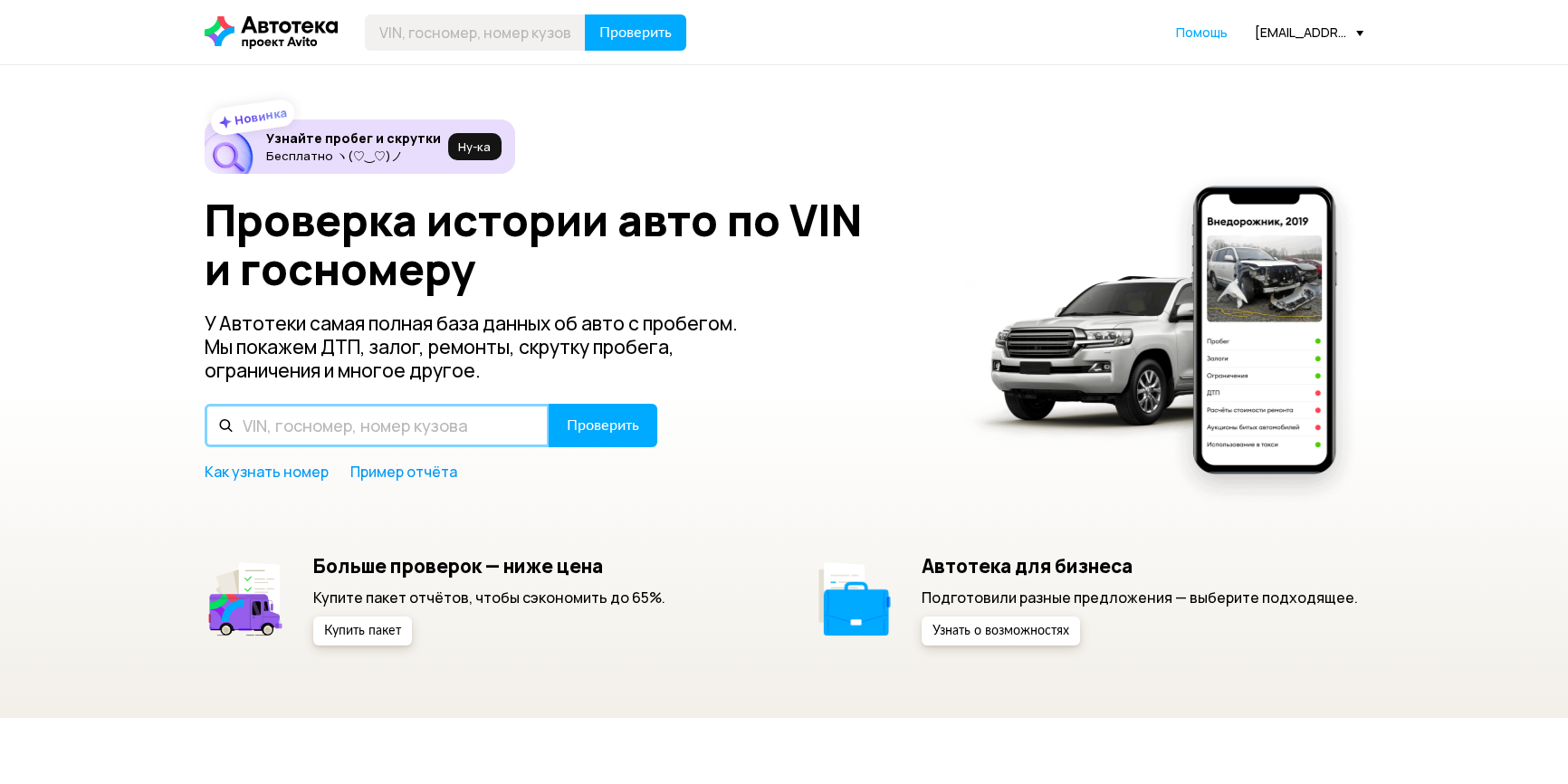
click at [345, 417] on input "text" at bounding box center [377, 426] width 345 height 44
paste input "[VEHICLE_IDENTIFICATION_NUMBER]"
type input "[VEHICLE_IDENTIFICATION_NUMBER]"
click at [548, 404] on button "Проверить" at bounding box center [603, 426] width 109 height 44
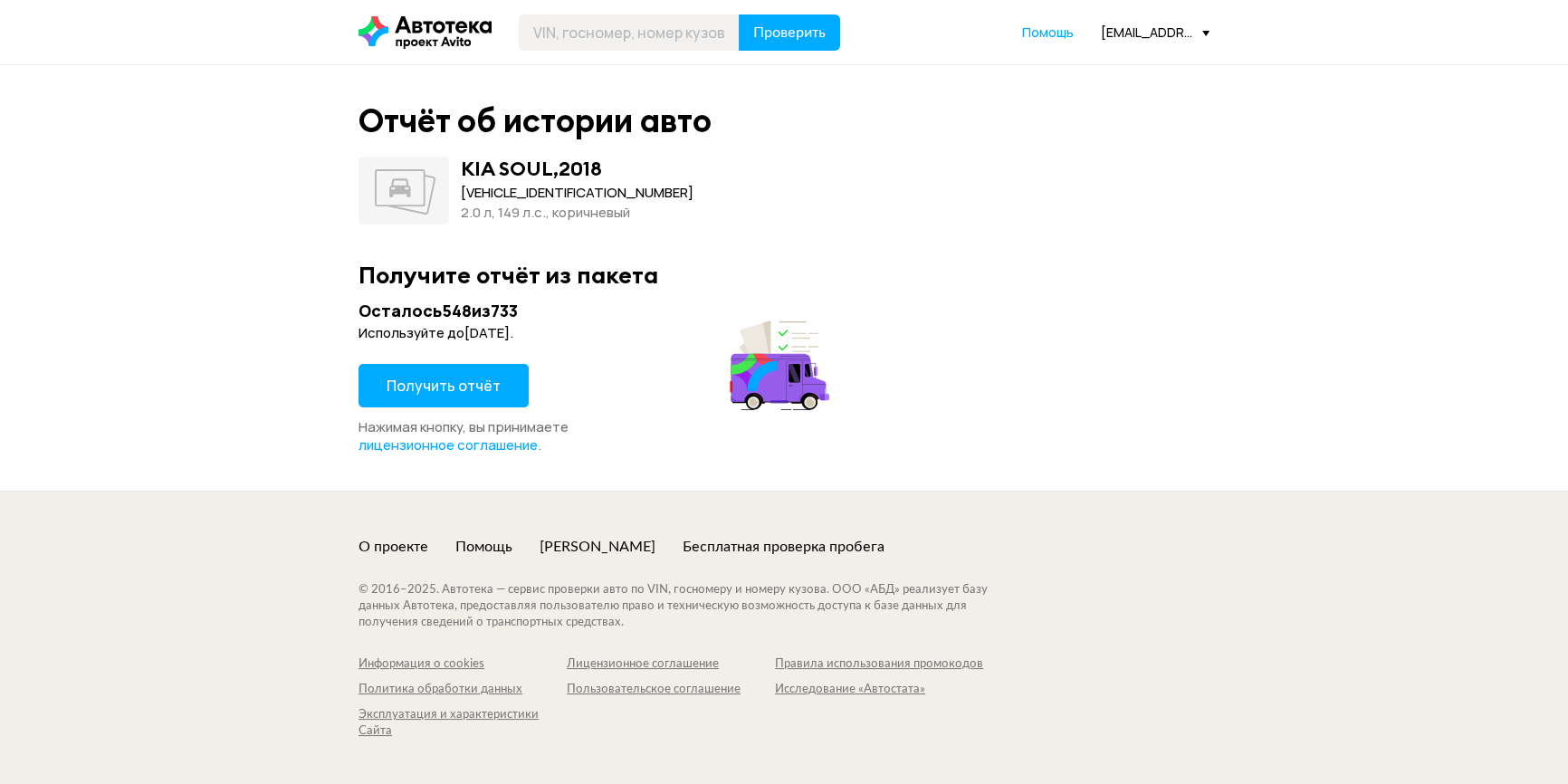
click at [470, 388] on span "Получить отчёт" at bounding box center [444, 386] width 114 height 20
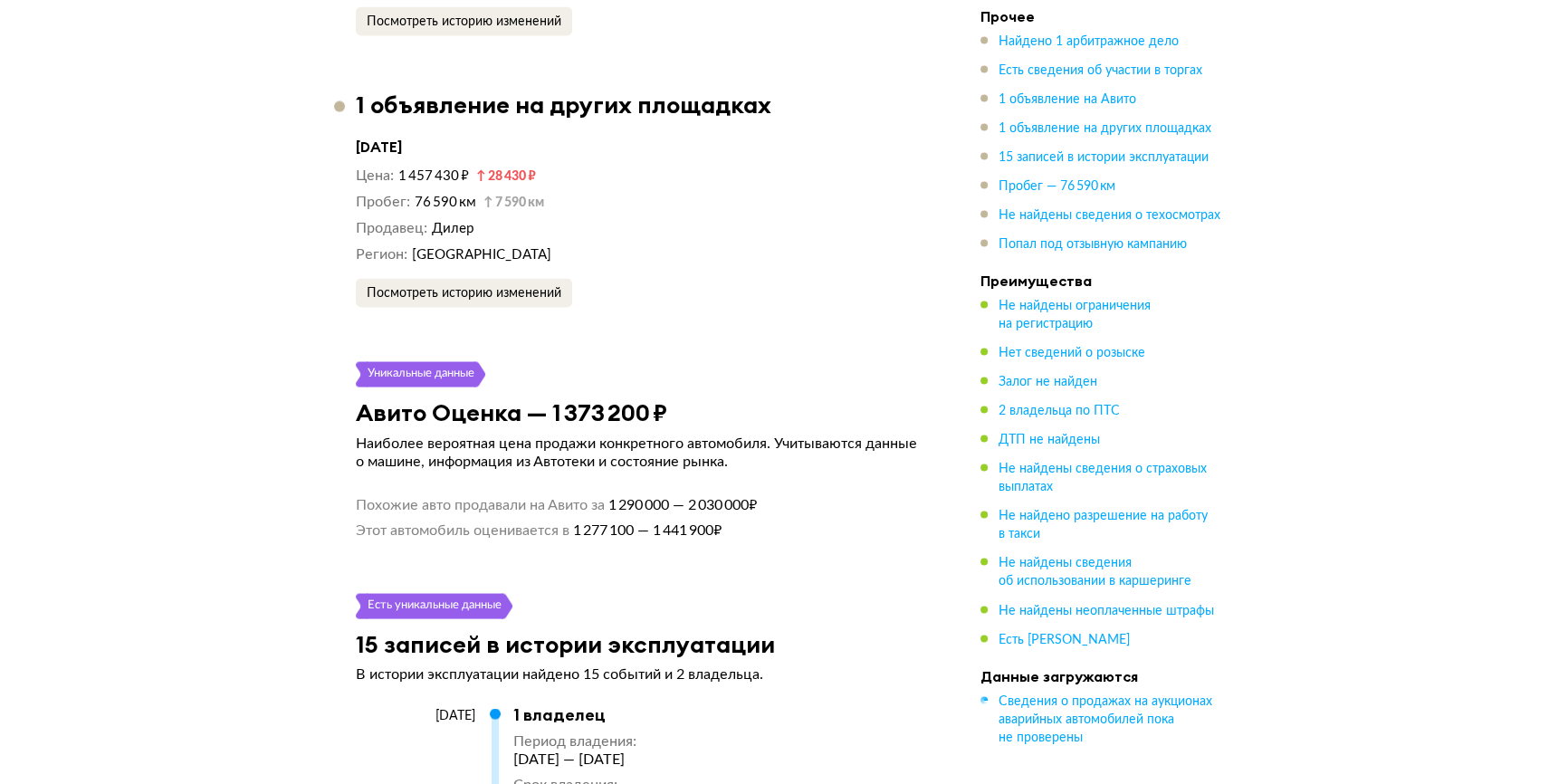
scroll to position [4447, 0]
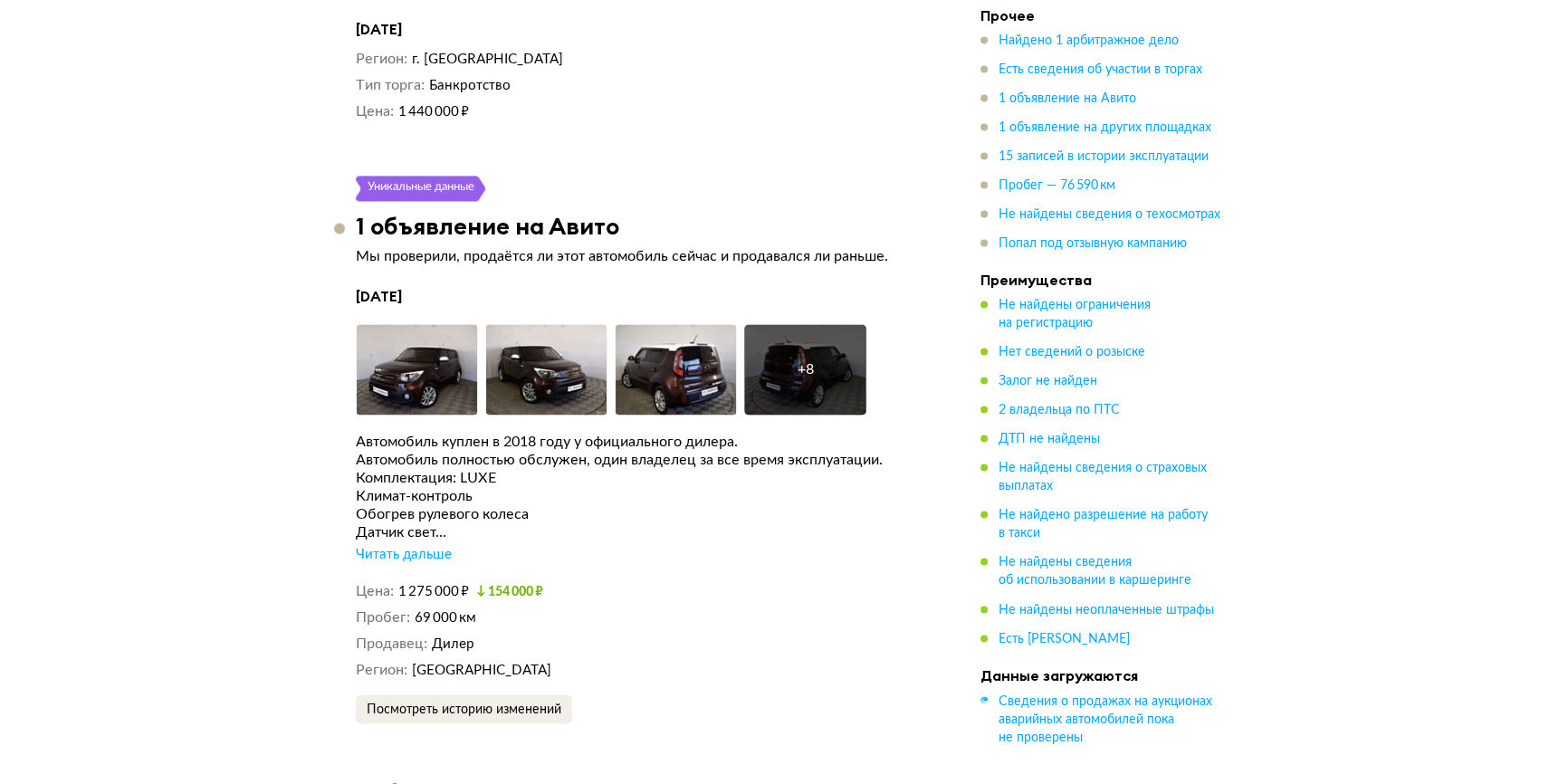
click at [1564, 358] on div "KIA SOUL, 2018 Отчёт от [DATE] Ccылка на отчёт скопирована Скачать Поделиться C…" at bounding box center [784, 789] width 1568 height 8650
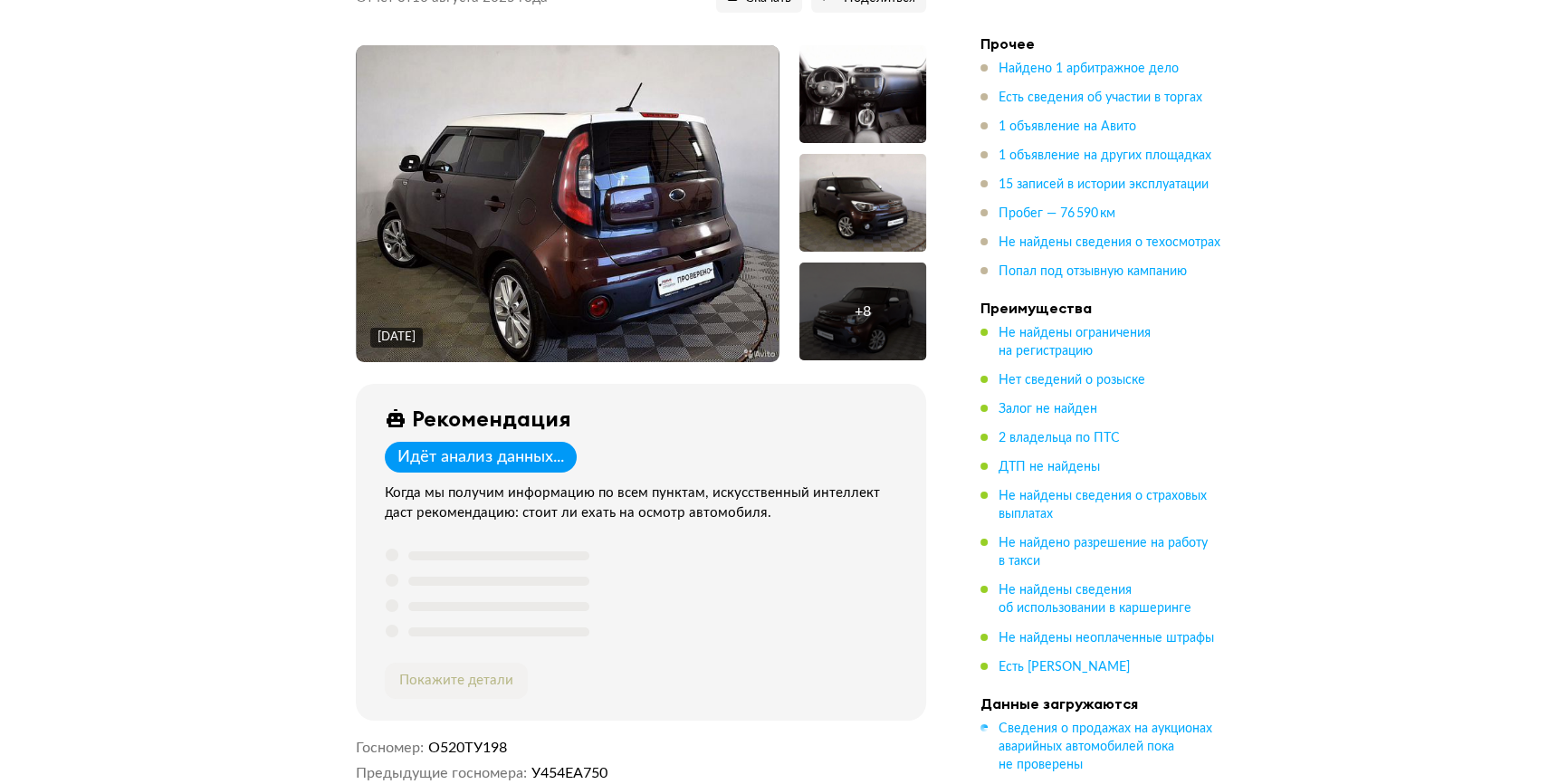
scroll to position [0, 0]
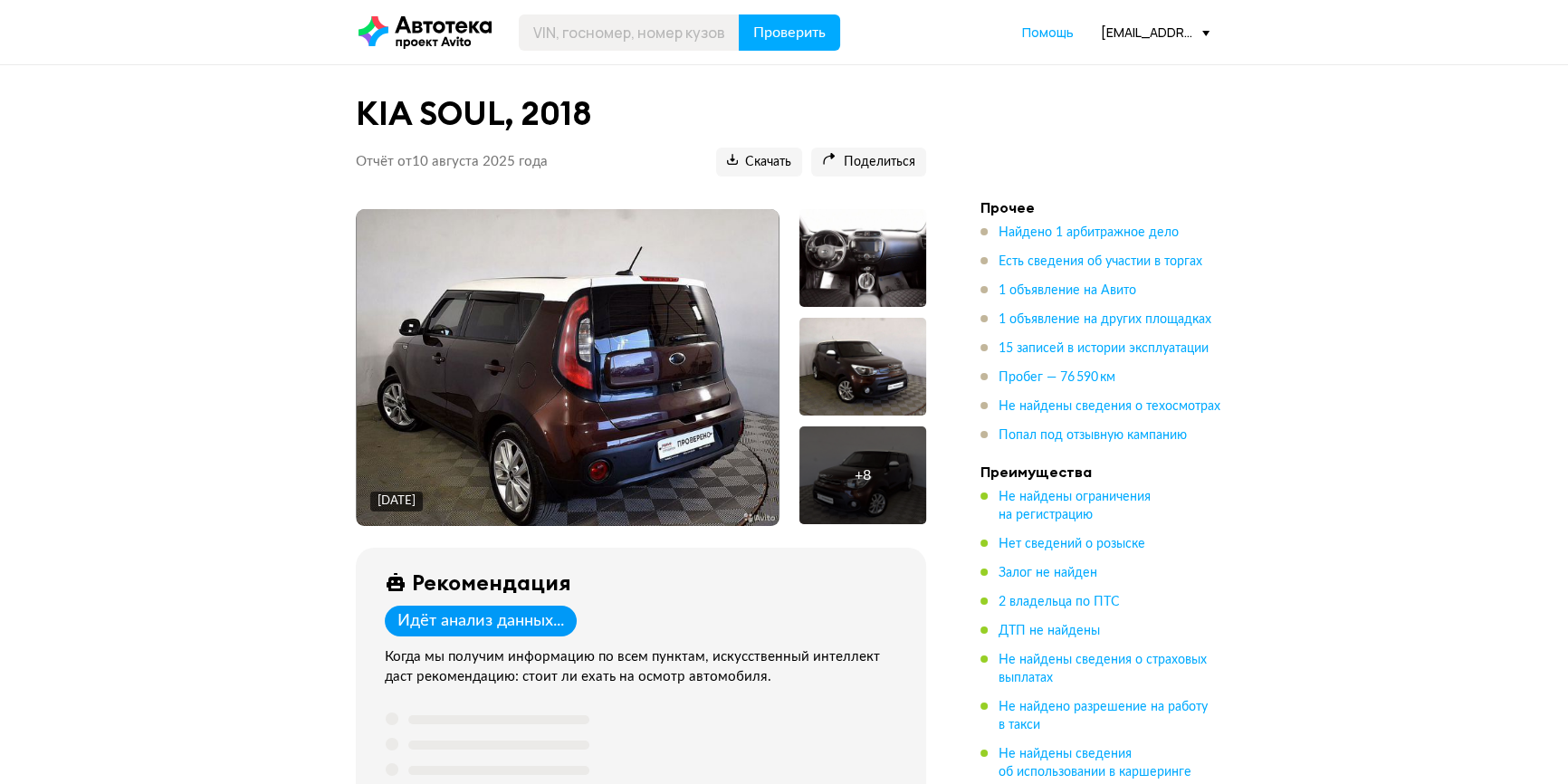
click at [870, 388] on div at bounding box center [863, 367] width 127 height 98
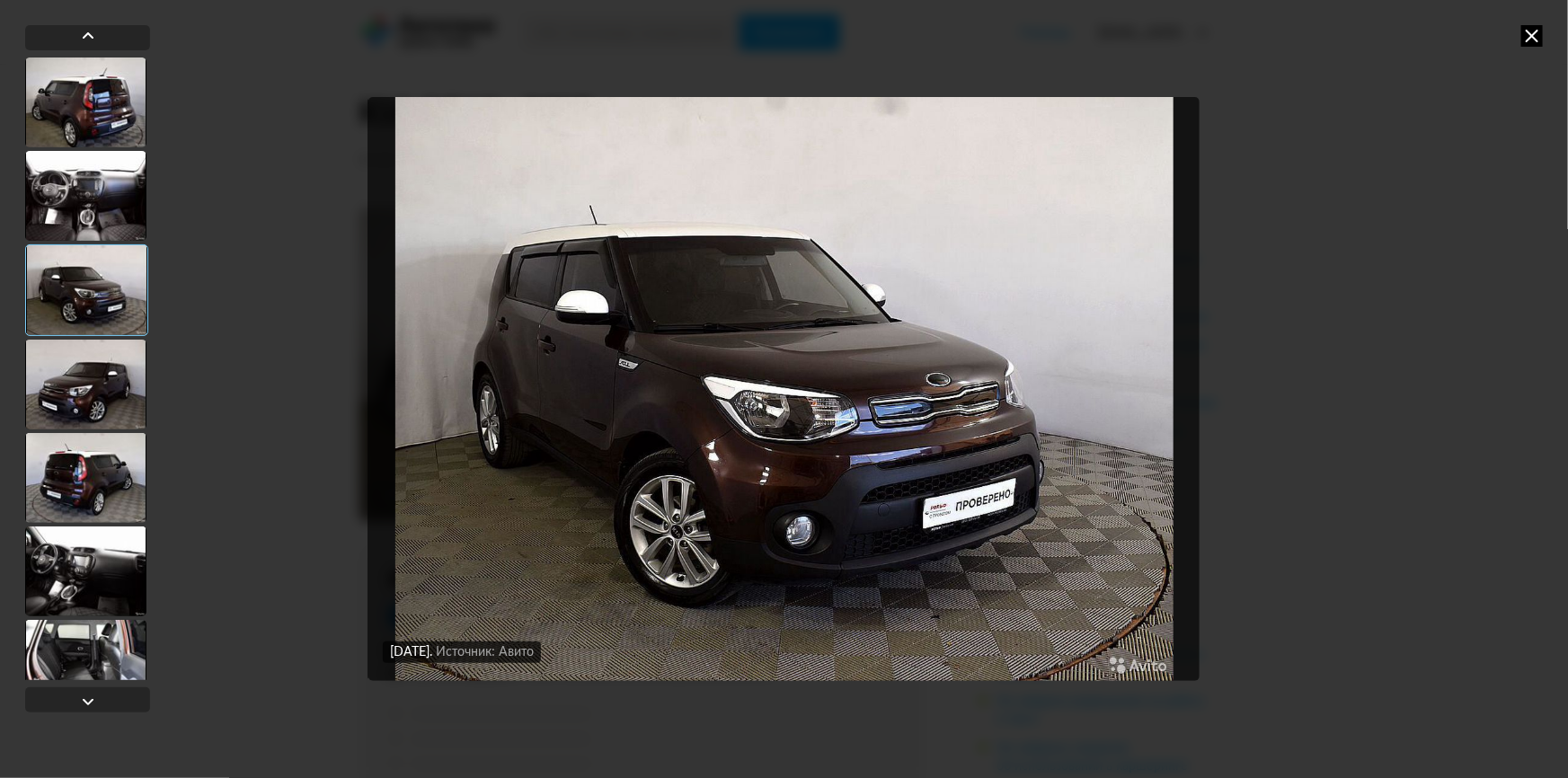
click at [1522, 36] on icon at bounding box center [1532, 36] width 22 height 22
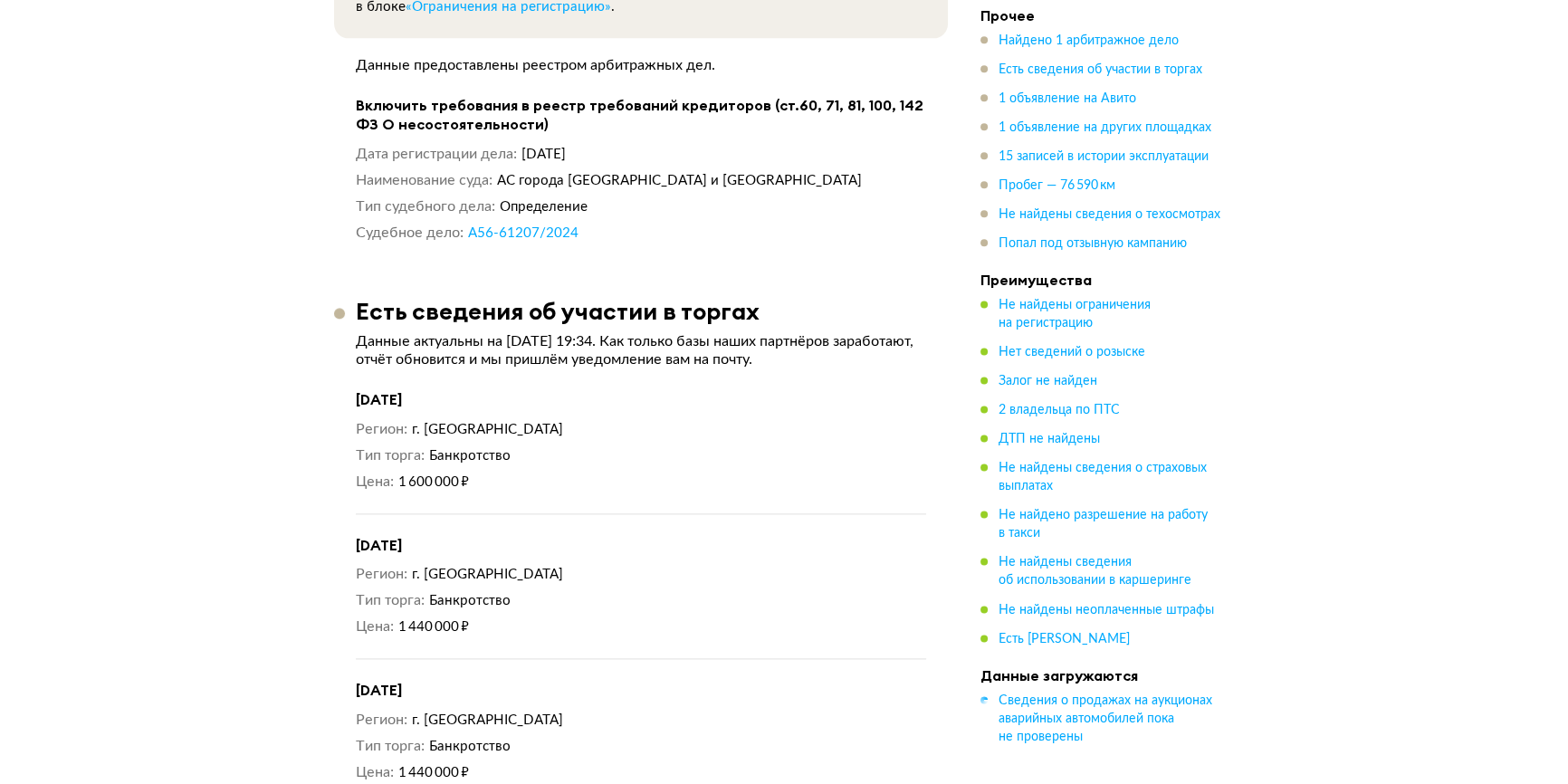
scroll to position [2882, 0]
